Goal: Information Seeking & Learning: Compare options

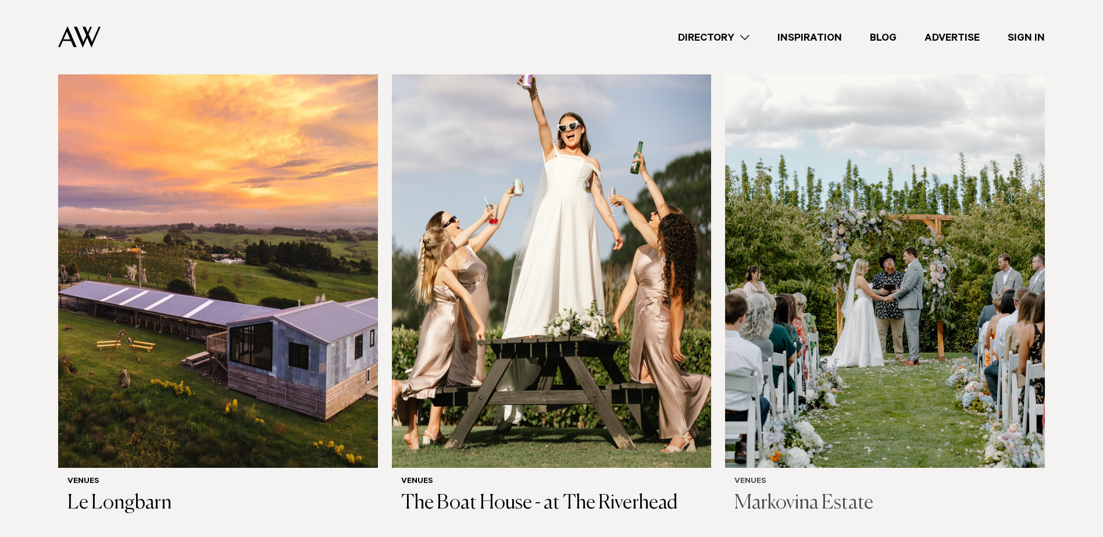
scroll to position [407, 0]
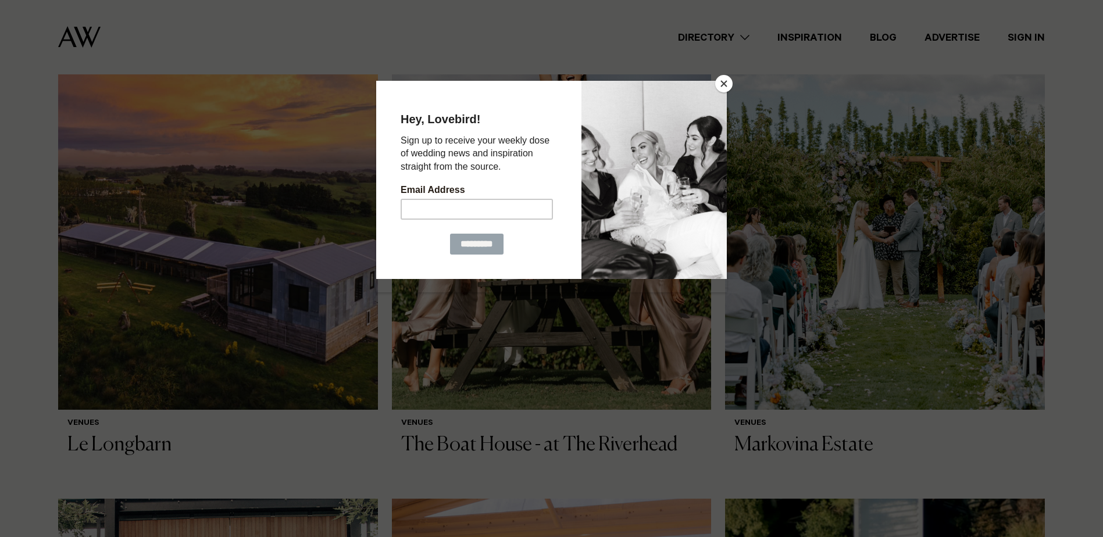
click at [724, 83] on button "Close" at bounding box center [723, 83] width 17 height 17
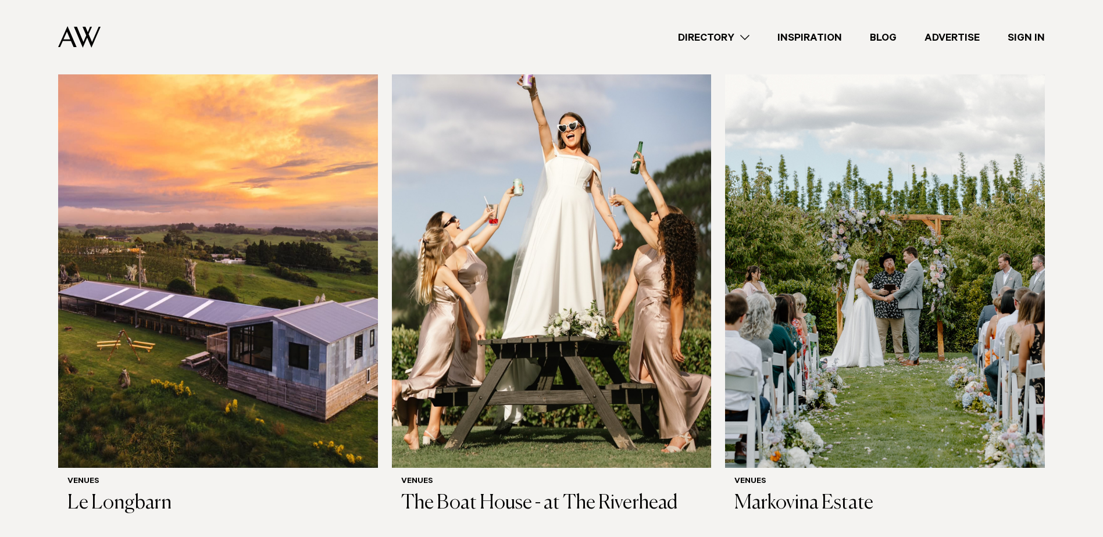
scroll to position [0, 0]
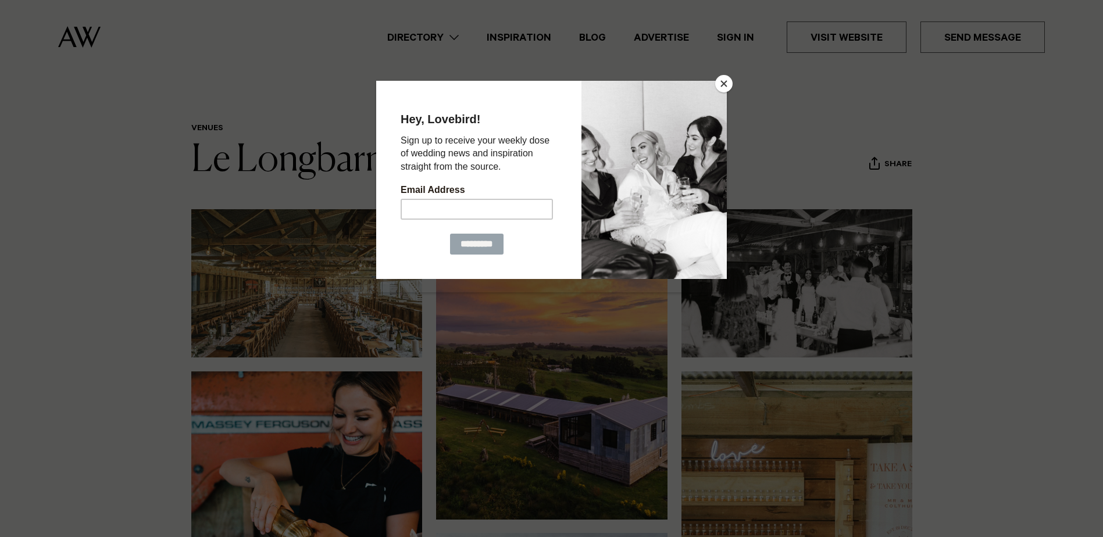
click at [720, 81] on button "Close" at bounding box center [723, 83] width 17 height 17
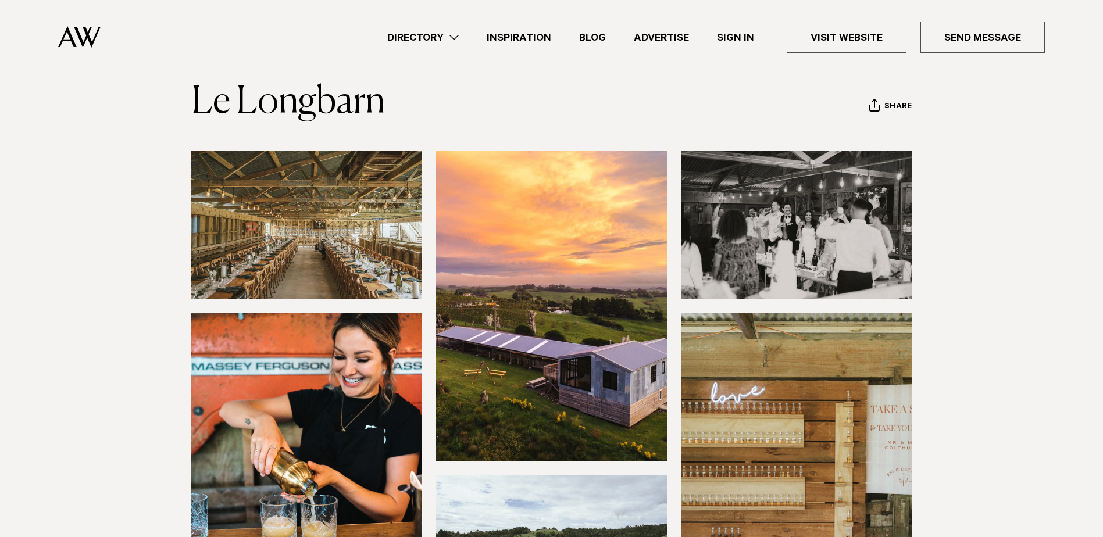
scroll to position [349, 0]
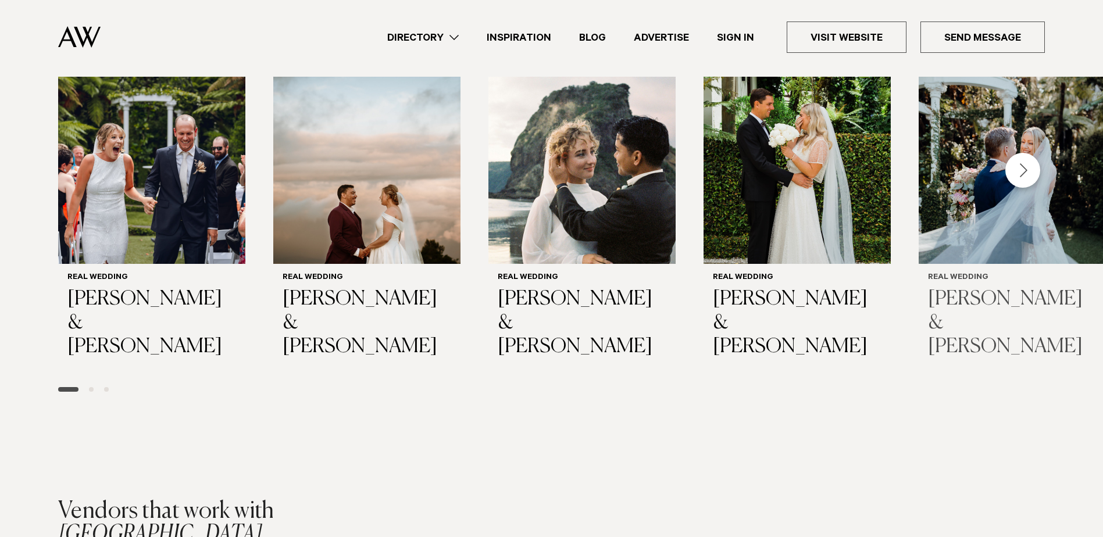
scroll to position [1338, 0]
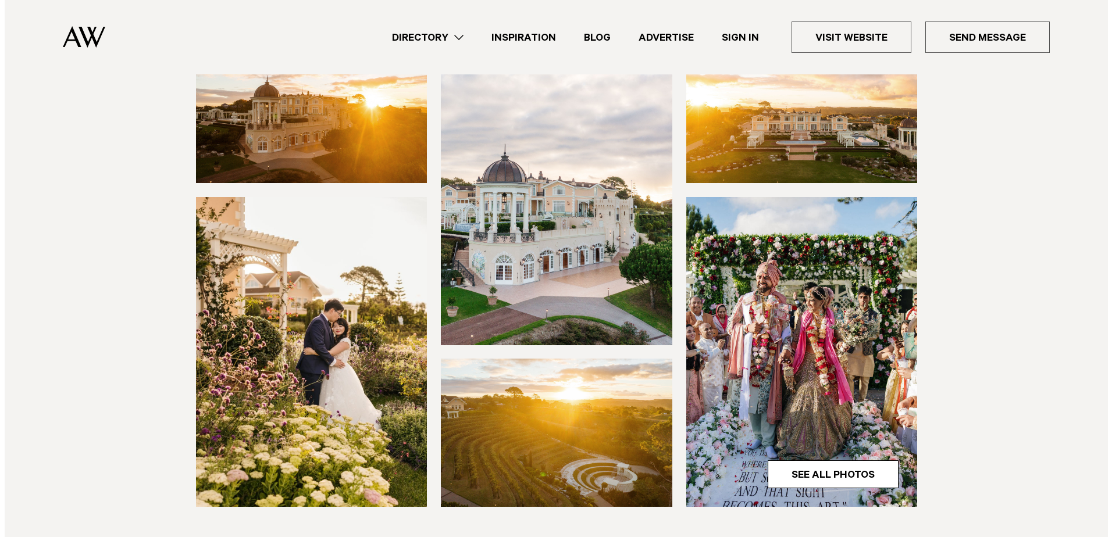
scroll to position [465, 0]
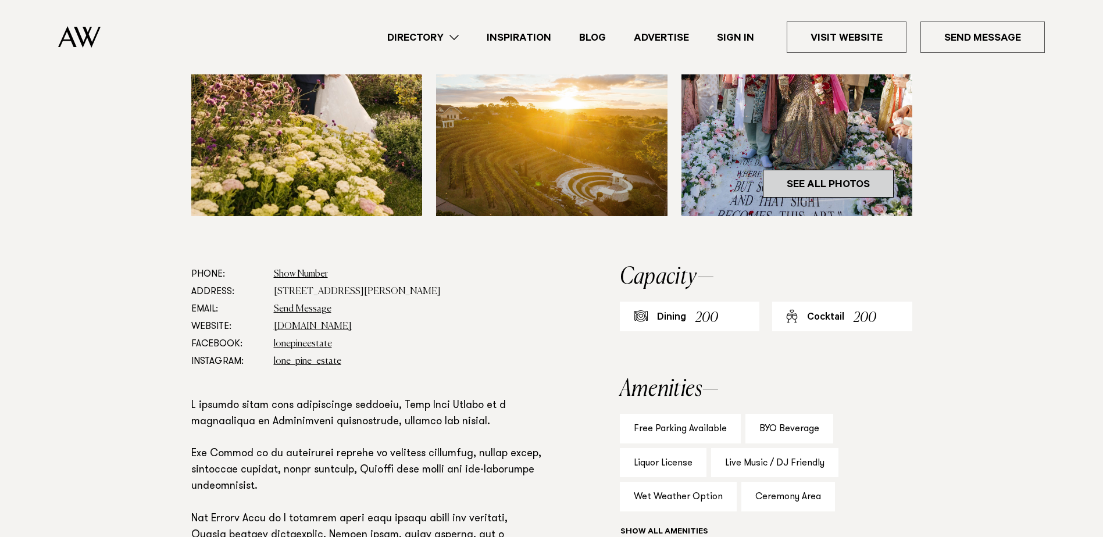
click at [828, 182] on link "See All Photos" at bounding box center [828, 184] width 131 height 28
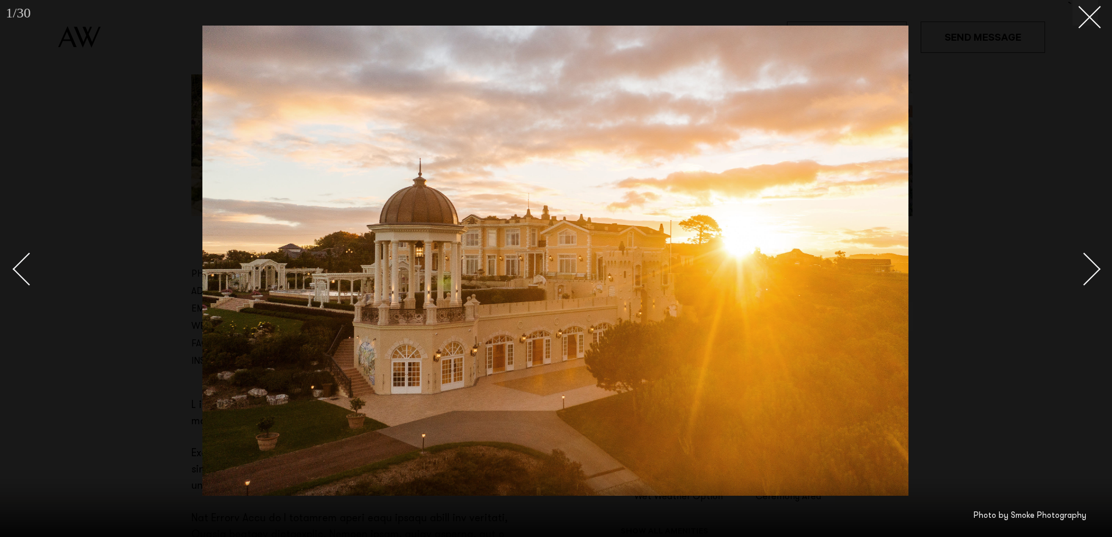
click at [1084, 266] on div "Next slide" at bounding box center [1084, 269] width 33 height 33
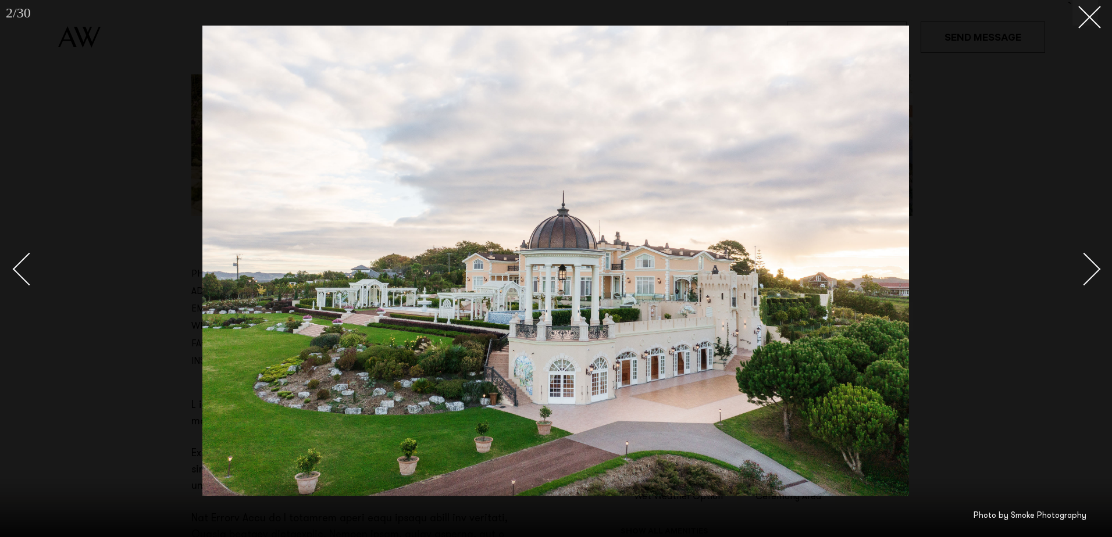
click at [1084, 266] on div "Next slide" at bounding box center [1084, 269] width 33 height 33
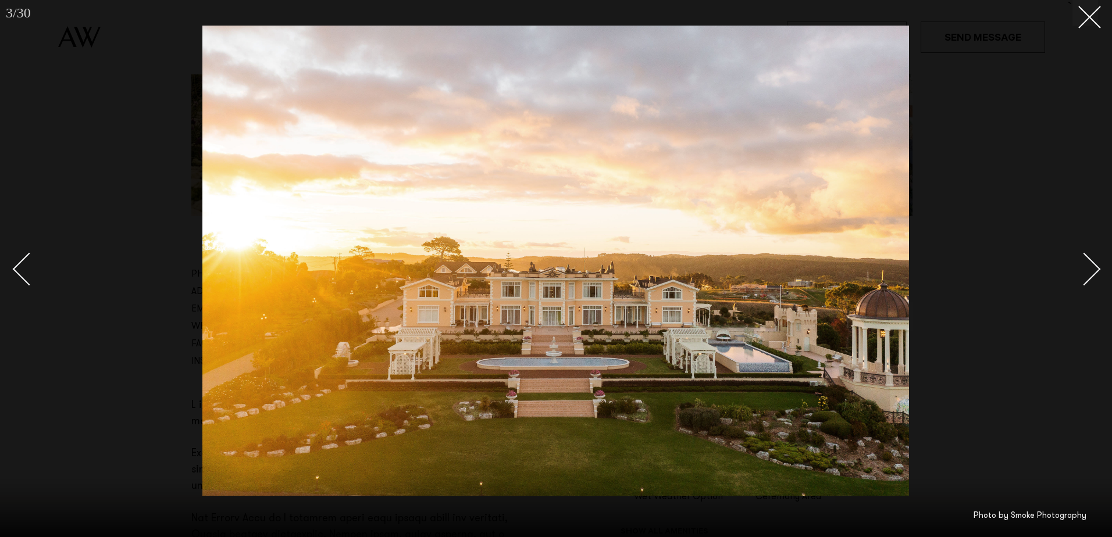
click at [1084, 266] on div "Next slide" at bounding box center [1084, 269] width 33 height 33
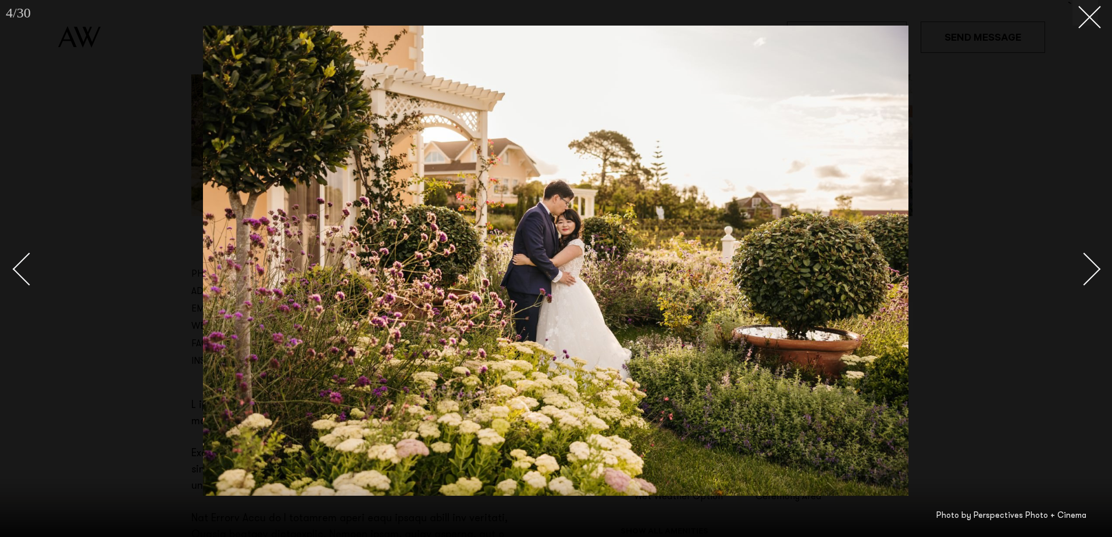
click at [1084, 266] on div "Next slide" at bounding box center [1084, 269] width 33 height 33
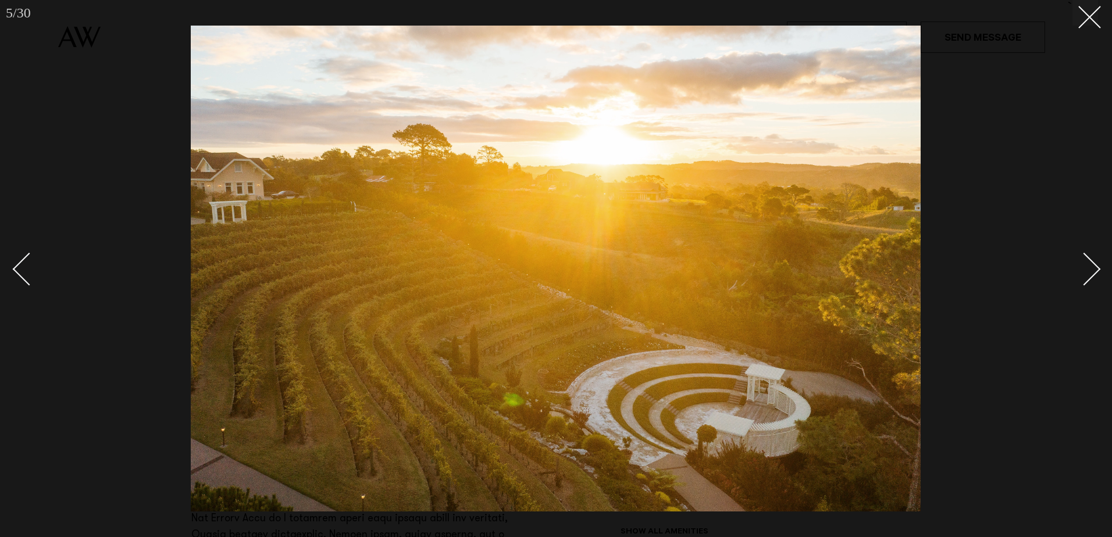
click at [1084, 266] on div "Next slide" at bounding box center [1084, 269] width 33 height 33
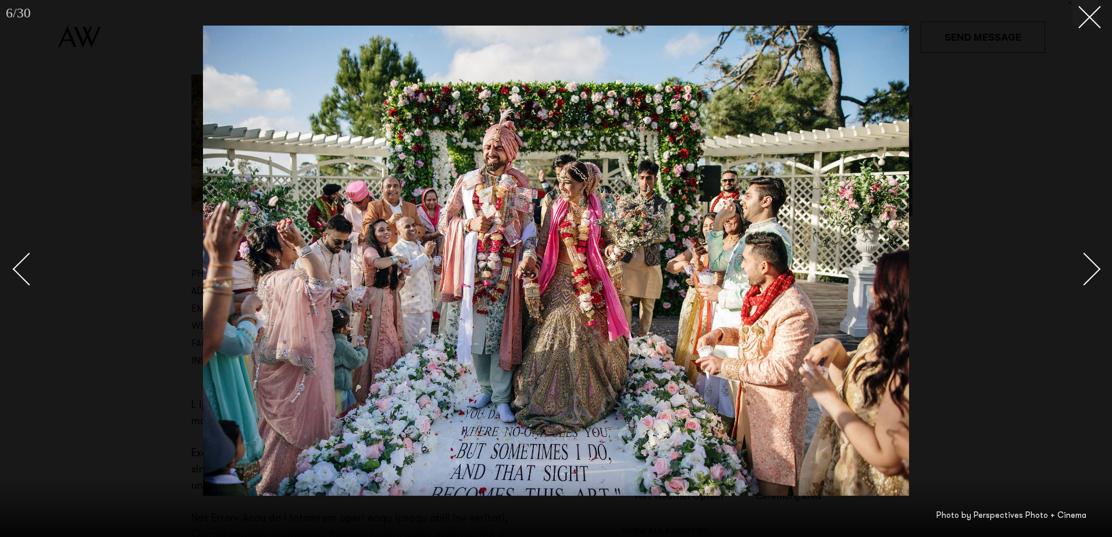
click at [1084, 266] on div "Next slide" at bounding box center [1084, 269] width 33 height 33
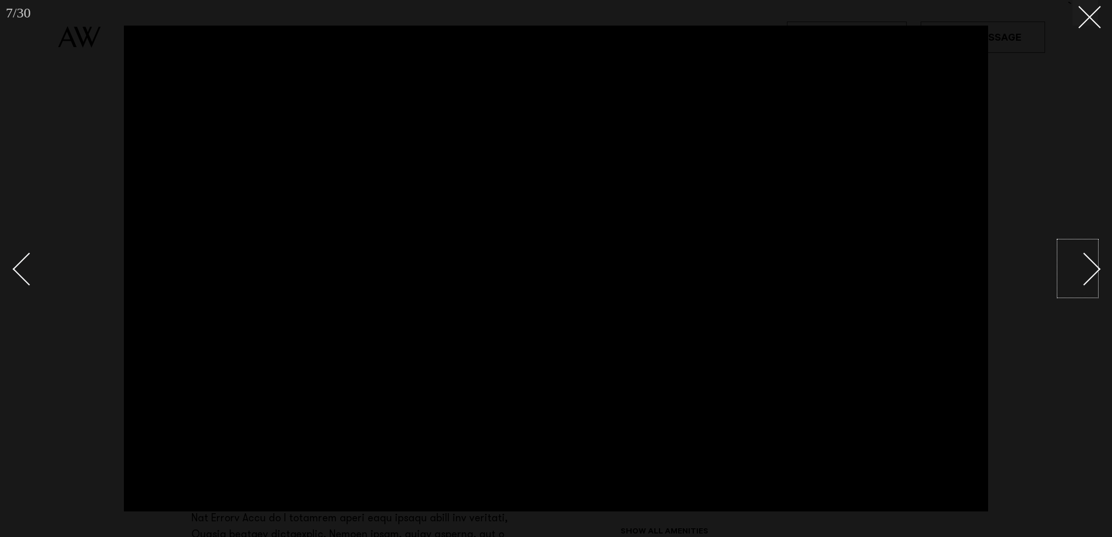
click at [1087, 267] on div "Next slide" at bounding box center [1084, 269] width 33 height 33
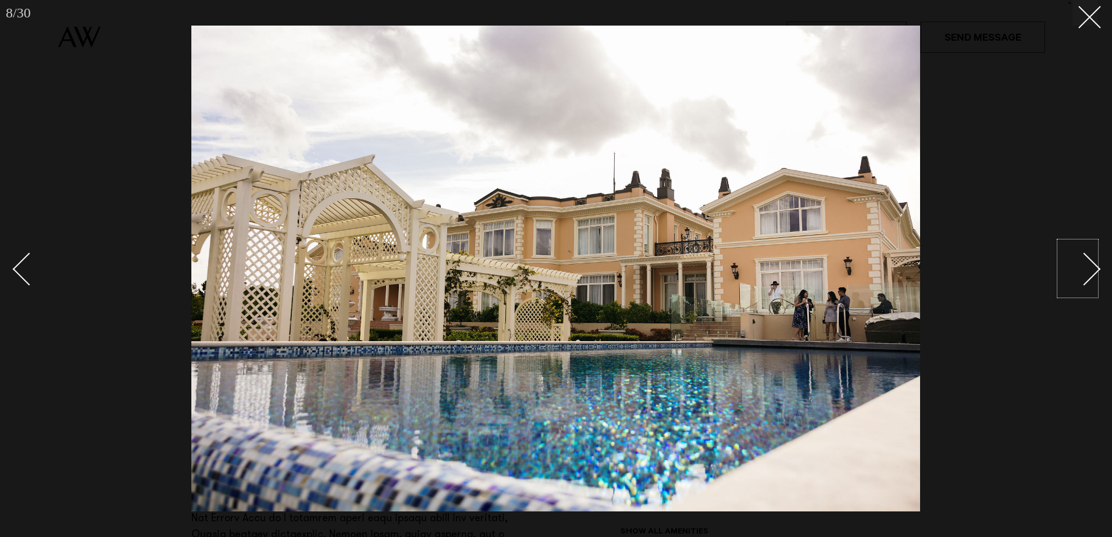
click at [1087, 267] on div "Next slide" at bounding box center [1084, 269] width 33 height 33
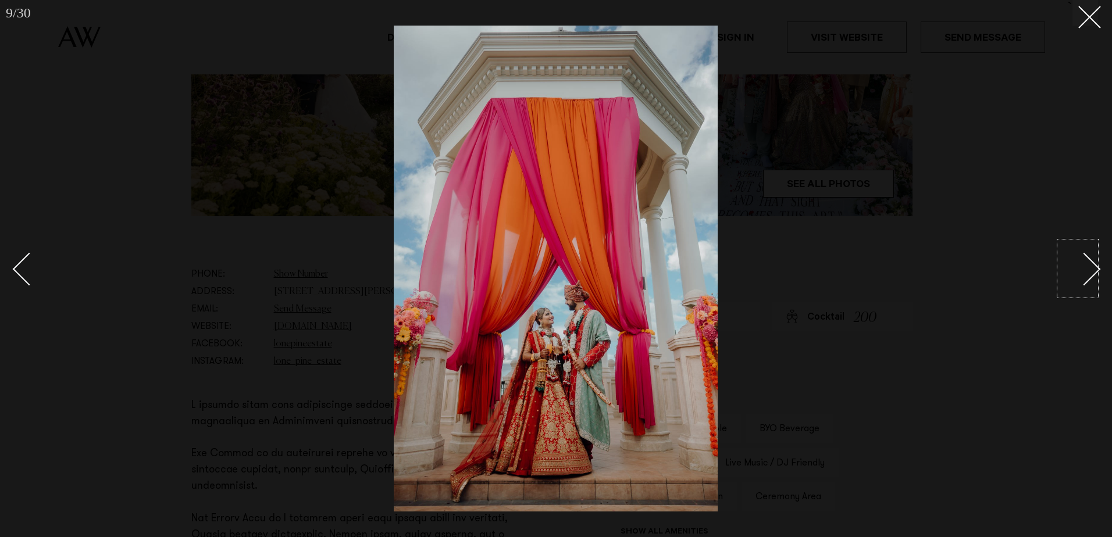
click at [1087, 267] on div "Next slide" at bounding box center [1084, 269] width 33 height 33
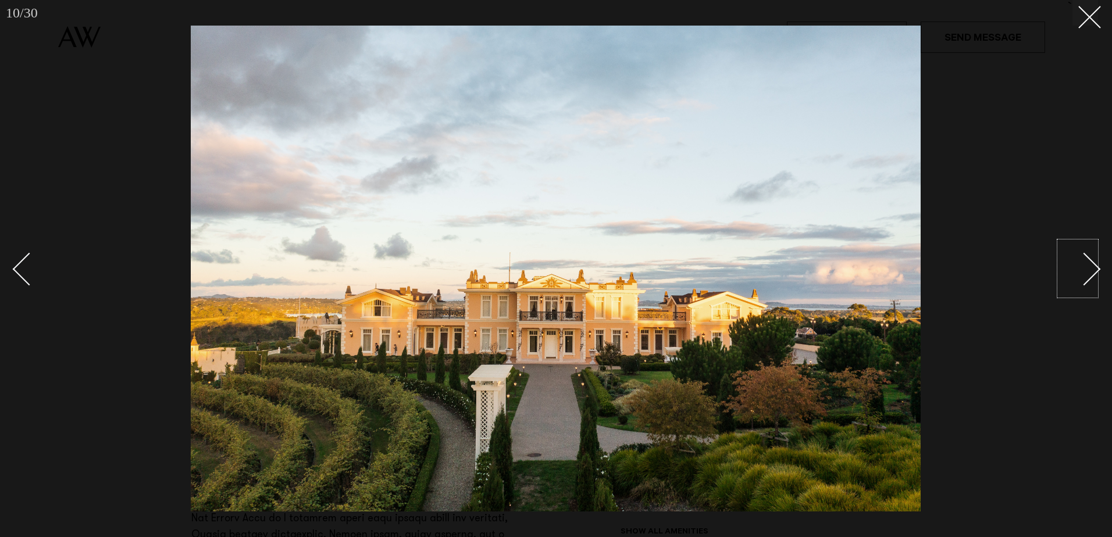
click at [1087, 267] on div "Next slide" at bounding box center [1084, 269] width 33 height 33
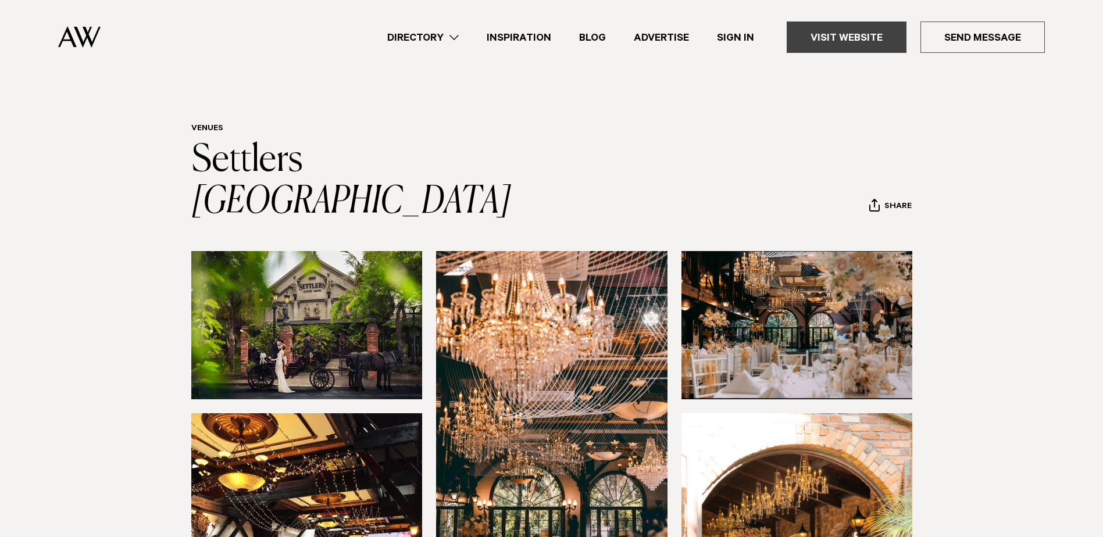
click at [838, 38] on link "Visit Website" at bounding box center [847, 37] width 120 height 31
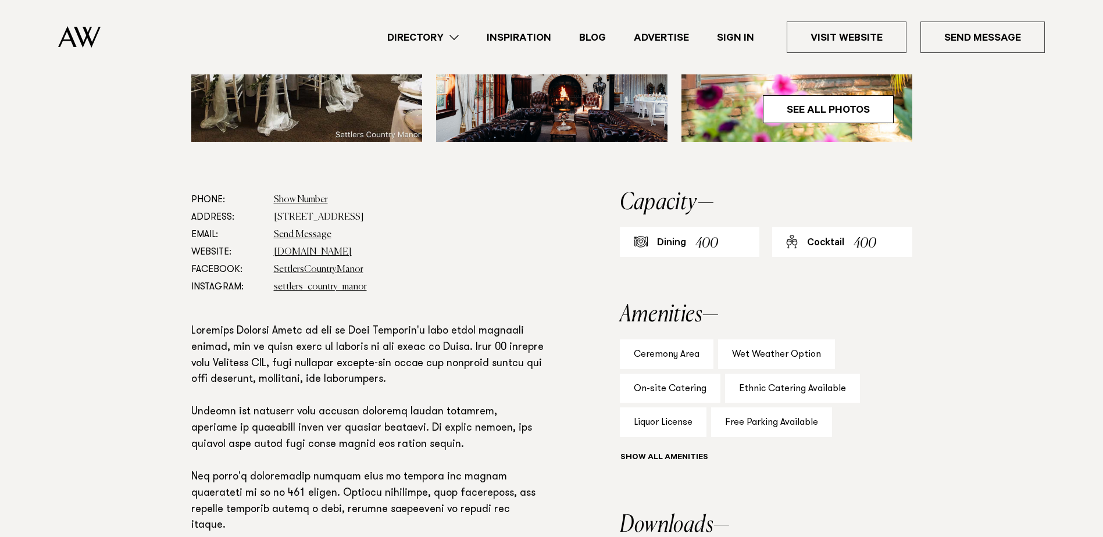
scroll to position [407, 0]
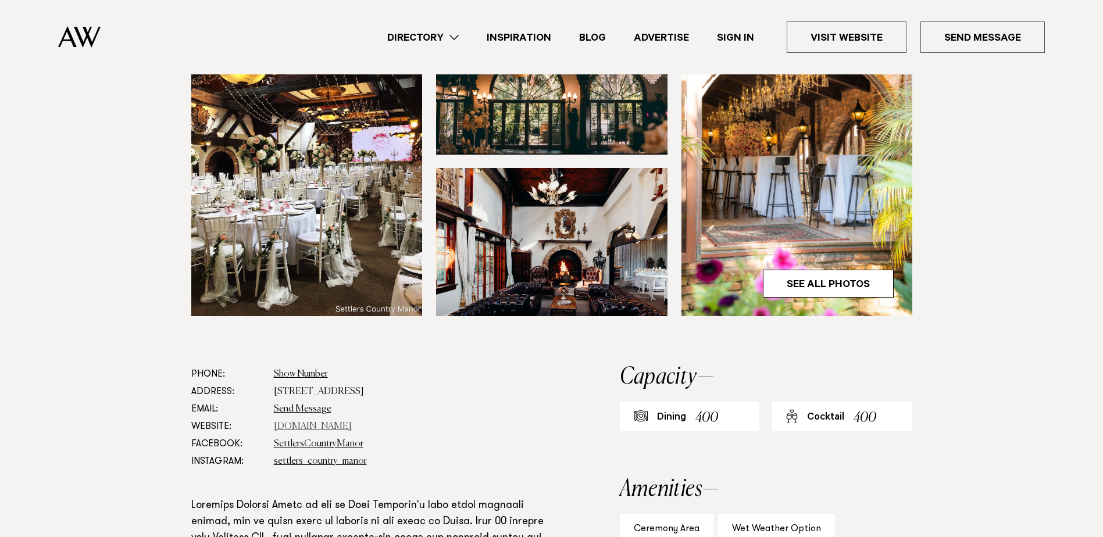
click at [341, 422] on link "www.settlerscountrymanor.co.nz" at bounding box center [313, 426] width 78 height 9
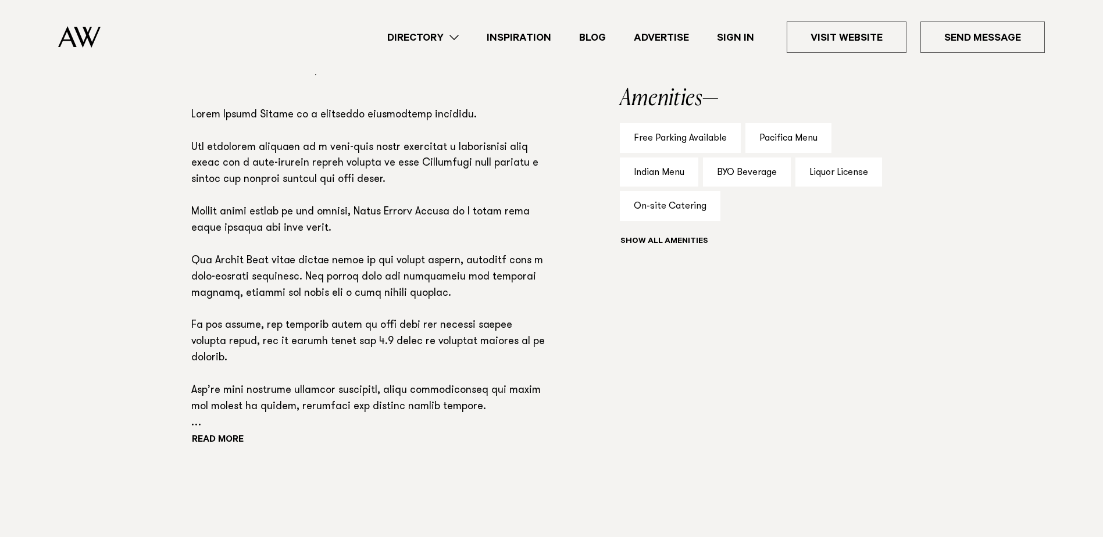
scroll to position [349, 0]
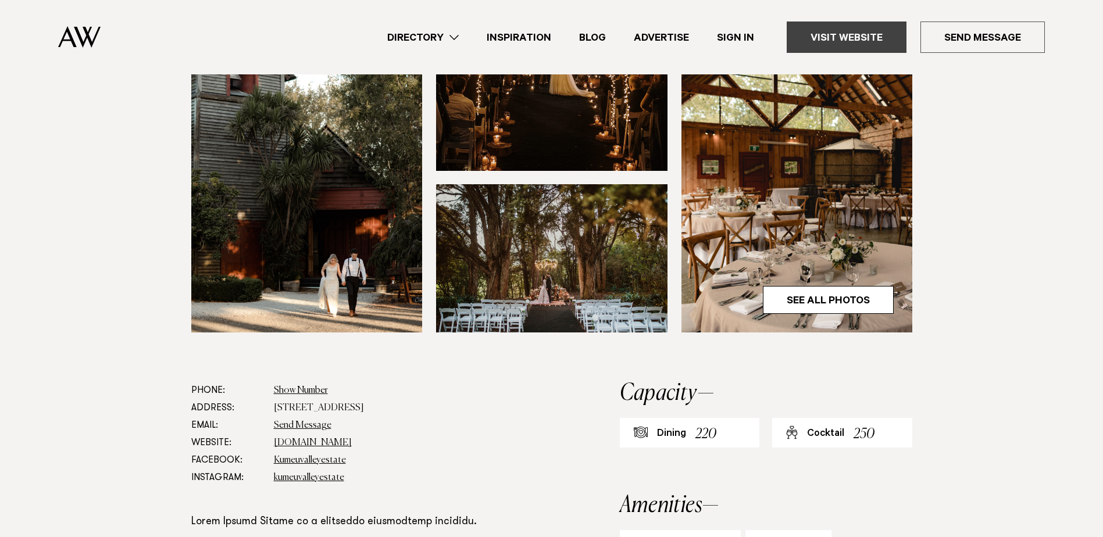
click at [823, 37] on link "Visit Website" at bounding box center [847, 37] width 120 height 31
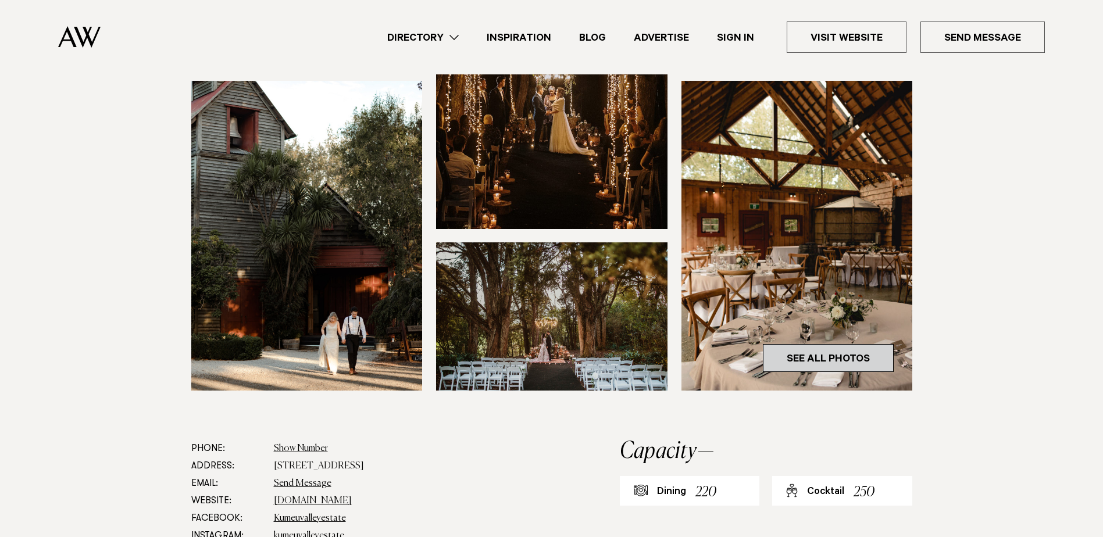
scroll to position [0, 0]
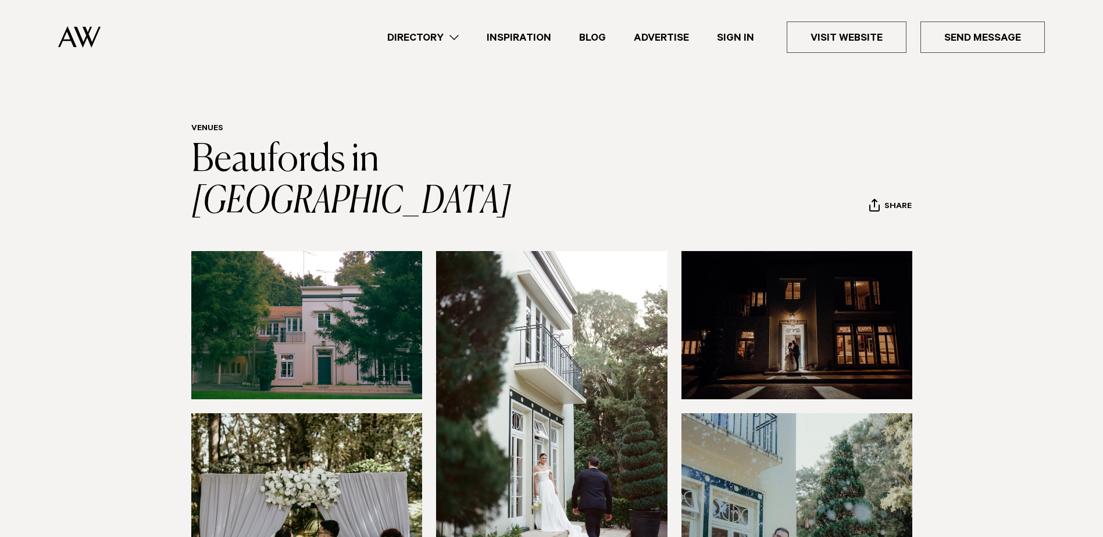
scroll to position [291, 0]
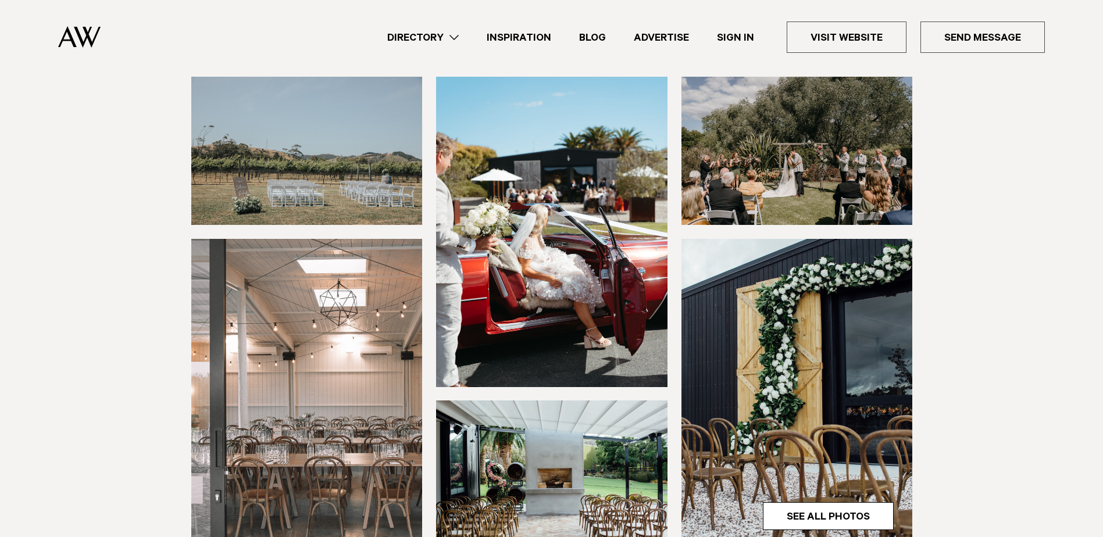
scroll to position [116, 0]
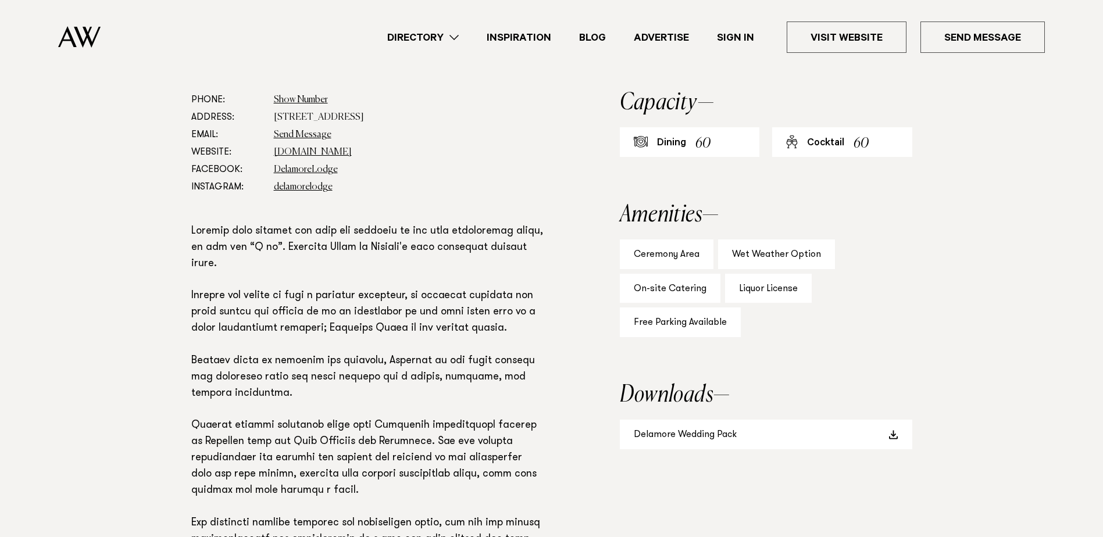
scroll to position [291, 0]
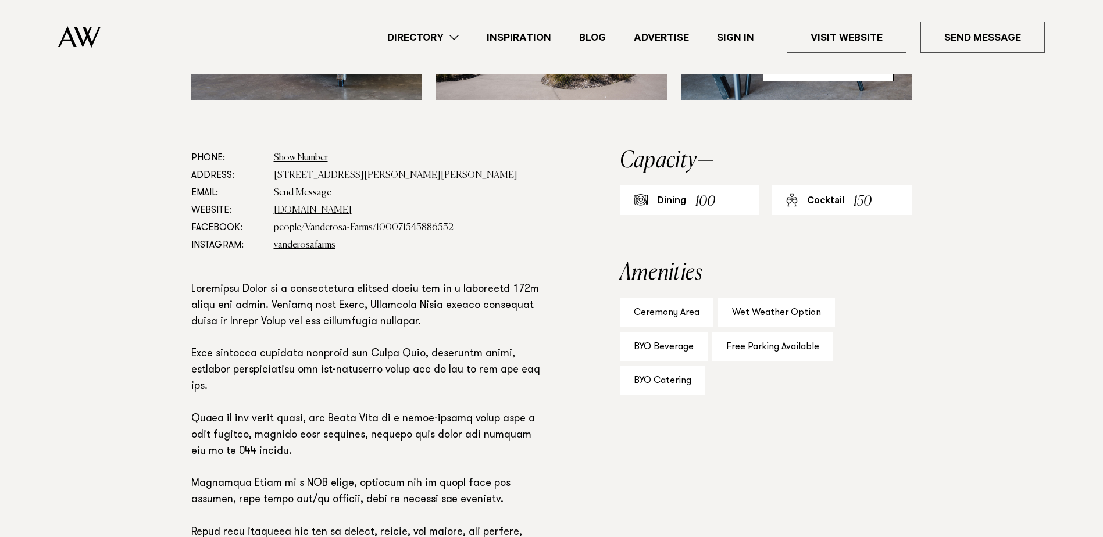
scroll to position [174, 0]
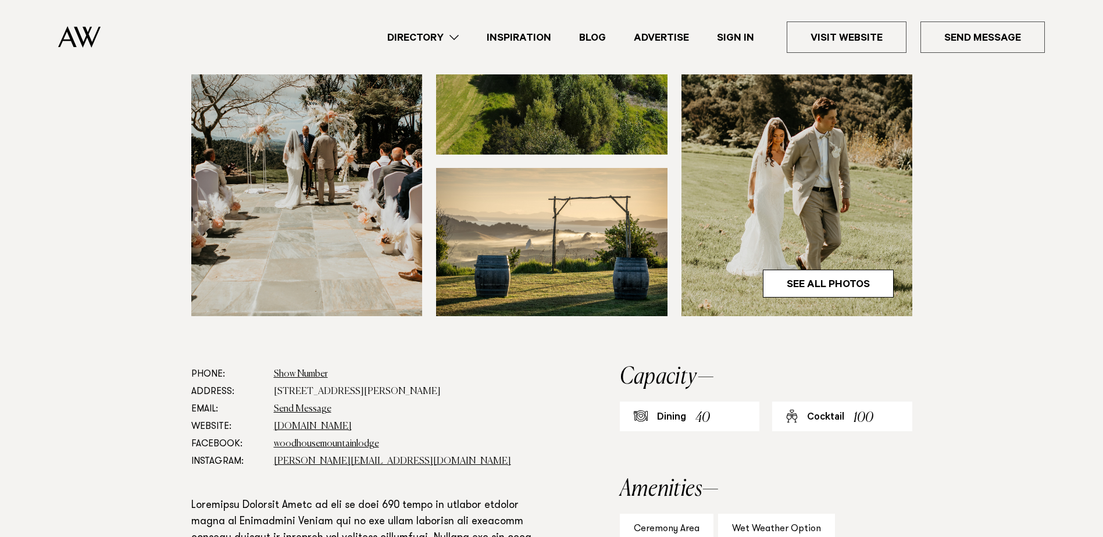
scroll to position [349, 0]
